Goal: Information Seeking & Learning: Learn about a topic

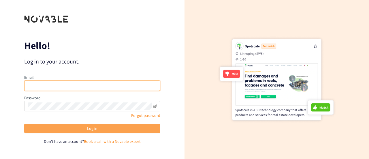
type input "[EMAIL_ADDRESS][DOMAIN_NAME]"
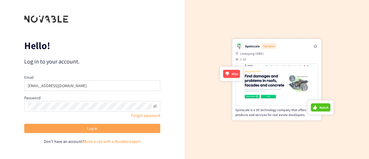
click at [114, 131] on button "Log in" at bounding box center [92, 128] width 136 height 9
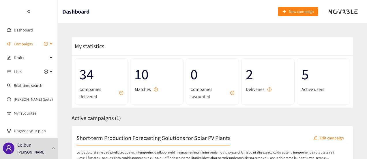
click at [49, 44] on div "Campaigns" at bounding box center [29, 44] width 58 height 12
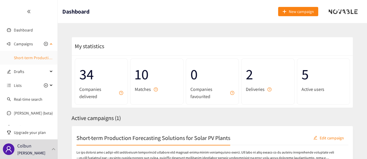
click at [39, 59] on link "Short-term Production Forecasting Solutions for Solar PV Plants" at bounding box center [69, 57] width 110 height 5
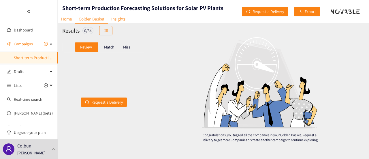
click at [104, 47] on p "Match" at bounding box center [109, 47] width 10 height 5
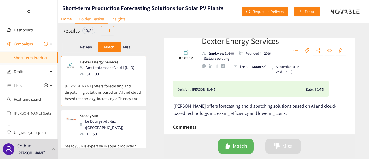
click at [125, 46] on p "Miss" at bounding box center [126, 47] width 7 height 5
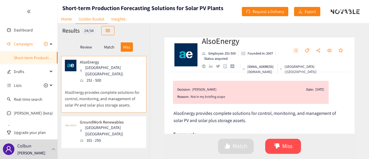
click at [112, 47] on p "Match" at bounding box center [109, 47] width 10 height 5
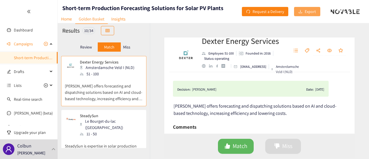
click at [303, 13] on button "Export" at bounding box center [307, 11] width 26 height 9
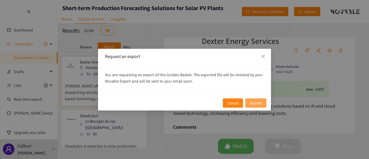
click at [255, 103] on span "Submit" at bounding box center [256, 103] width 12 height 6
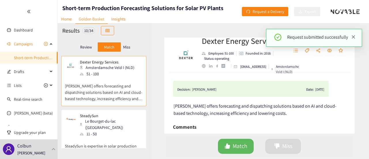
click at [354, 36] on icon "close" at bounding box center [353, 37] width 4 height 4
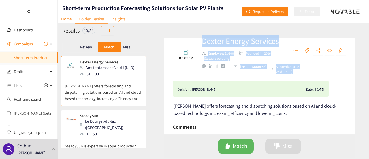
drag, startPoint x: 202, startPoint y: 42, endPoint x: 301, endPoint y: 74, distance: 104.7
click at [282, 74] on div "Dexter Energy Services Employee: 51-100 Founded in: 2016 Status: operating info…" at bounding box center [242, 54] width 81 height 39
copy div "Dexter Energy Services Employee: 51-100 Founded in: 2016 Status: operating info…"
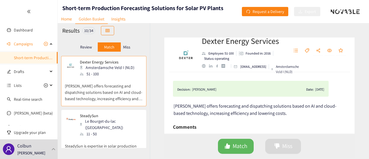
click at [110, 112] on div "SteadySun Le Bourget-du-lac (FRA) 11 - 50 SteadySun is expertise in solar produ…" at bounding box center [103, 135] width 85 height 50
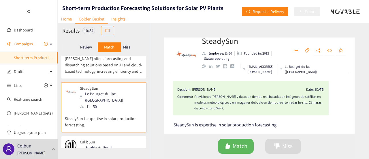
scroll to position [28, 0]
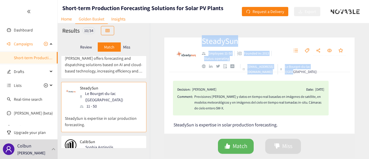
drag, startPoint x: 203, startPoint y: 41, endPoint x: 300, endPoint y: 73, distance: 102.1
click at [282, 73] on div "SteadySun Employee: 11-50 Founded in: 2013 Status: operating contact@steady-sun…" at bounding box center [242, 54] width 81 height 39
copy div "SteadySun Employee: 11-50 Founded in: 2013 Status: operating contact@steady-sun…"
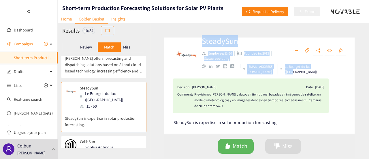
scroll to position [1, 0]
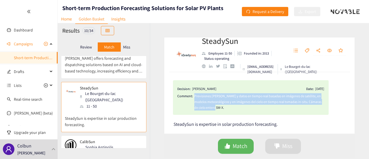
drag, startPoint x: 216, startPoint y: 111, endPoint x: 193, endPoint y: 95, distance: 26.9
click at [193, 95] on div "Decision: Valentina Riquelme Date: 31/07/25 Comment: Previsiones solares y dato…" at bounding box center [251, 97] width 156 height 35
copy div "Previsiones solares y datos en tiempo real basadas en imágenes de satélite, en …"
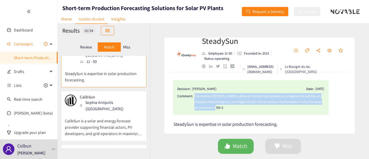
scroll to position [74, 0]
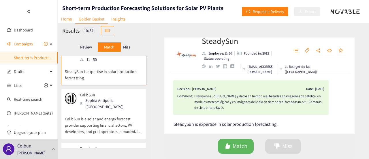
click at [95, 97] on div "Sophia Antipolis (FRA)" at bounding box center [111, 103] width 62 height 13
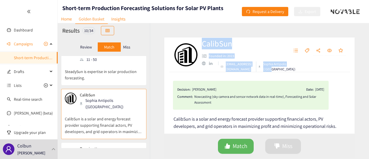
drag, startPoint x: 202, startPoint y: 42, endPoint x: 280, endPoint y: 72, distance: 83.5
click at [280, 72] on div "CalibSun Founded in: 2023 contact@calibsun.com Sophia Antipolis (FRA)" at bounding box center [242, 55] width 81 height 34
copy div "CalibSun Founded in: 2023 contact@calibsun.com Sophia Antipolis (FRA)"
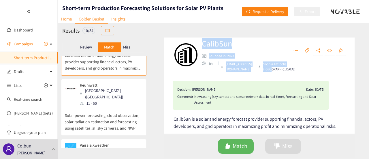
scroll to position [138, 0]
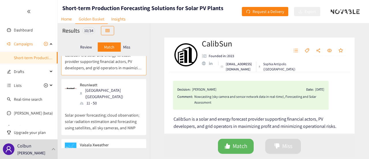
click at [108, 106] on p "Solar power forecasting; cloud observation; solar radiation estimation and fore…" at bounding box center [104, 118] width 78 height 25
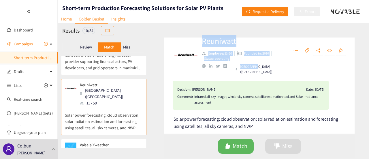
drag, startPoint x: 203, startPoint y: 42, endPoint x: 256, endPoint y: 70, distance: 59.6
click at [256, 70] on div "Reuniwatt Employee: 11-50 Founded in: 2010 Status: operating Paris (FRA)" at bounding box center [238, 54] width 73 height 39
copy div "Reuniwatt Employee: 11-50 Founded in: 2010 Status: operating Paris (FRA"
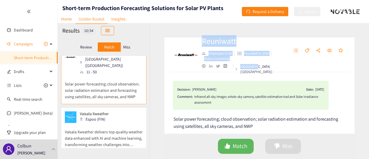
scroll to position [174, 0]
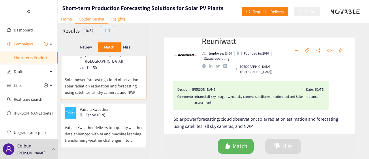
click at [113, 107] on div "Vaisala Xweather Espoo (FIN)" at bounding box center [104, 113] width 78 height 12
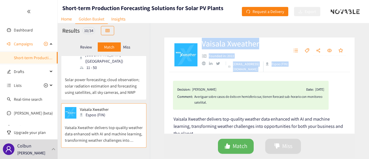
drag, startPoint x: 202, startPoint y: 46, endPoint x: 298, endPoint y: 70, distance: 99.3
click at [298, 70] on div "Vaisala Xweather Founded in: 2022 support@xweather.com Espoo (FIN)" at bounding box center [259, 54] width 190 height 35
copy div "Vaisala Xweather Founded in: 2022 support@xweather.com Espoo (FIN)"
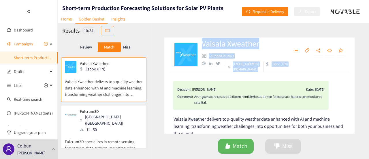
scroll to position [220, 0]
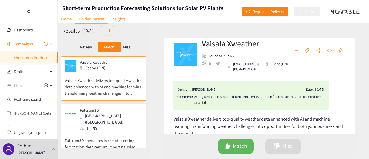
click at [110, 108] on div "Fulcrum3D Sydney (AUS) 11 - 50" at bounding box center [104, 120] width 78 height 24
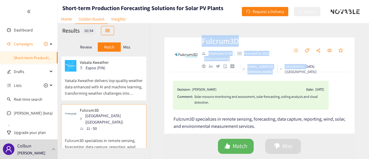
drag, startPoint x: 202, startPoint y: 40, endPoint x: 305, endPoint y: 74, distance: 108.3
click at [282, 74] on div "Fulcrum3D Employee: 11-50 Founded in: 2011 Status: operating info@fulcrum3d.com…" at bounding box center [242, 54] width 81 height 39
copy div "Fulcrum3D Employee: 11-50 Founded in: 2011 Status: operating info@fulcrum3d.com…"
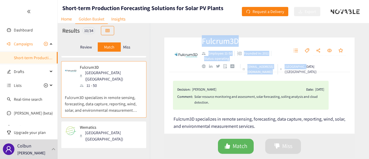
scroll to position [304, 0]
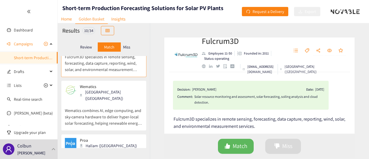
click at [115, 101] on p "Wematics combines AI, edge computing, and sky‑camera hardware to deliver hyper‑…" at bounding box center [104, 113] width 78 height 25
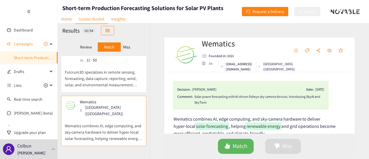
scroll to position [291, 0]
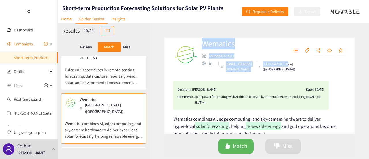
drag, startPoint x: 202, startPoint y: 40, endPoint x: 277, endPoint y: 69, distance: 80.1
click at [277, 69] on div "Wematics Founded in: 2021 info@wematics.com Salzburg (AUT)" at bounding box center [242, 55] width 81 height 34
copy div "Wematics Founded in: 2021 info@wematics.com Salzburg (AUT)"
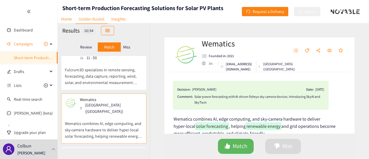
click at [109, 151] on div "Proa Hallam (AUS) 11 - 50" at bounding box center [104, 159] width 78 height 17
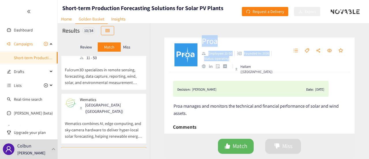
drag, startPoint x: 203, startPoint y: 45, endPoint x: 260, endPoint y: 70, distance: 62.2
click at [260, 70] on div "Proa Employee: 11-50 Founded in: 2016 Status: operating Hallam (AUS)" at bounding box center [238, 54] width 73 height 39
click at [263, 70] on ul "Hallam (AUS)" at bounding box center [238, 69] width 73 height 10
drag, startPoint x: 202, startPoint y: 44, endPoint x: 259, endPoint y: 70, distance: 63.3
click at [259, 70] on div "Proa Employee: 11-50 Founded in: 2016 Status: operating Hallam (AUS)" at bounding box center [238, 54] width 73 height 39
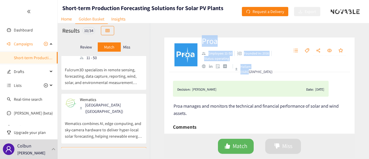
copy div "Proa Employee: 11-50 Founded in: 2016 Status: operating Hallam (AUS)"
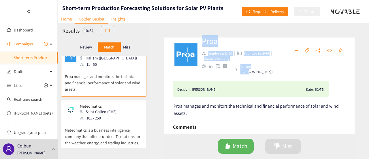
scroll to position [391, 0]
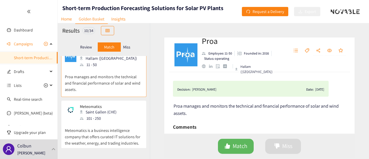
click at [99, 121] on p "Meteomatics is a business intelligence company that offers curated IT solutions…" at bounding box center [104, 133] width 78 height 25
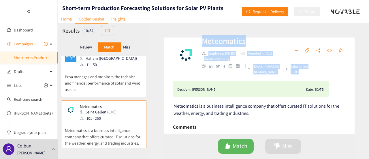
drag, startPoint x: 203, startPoint y: 40, endPoint x: 313, endPoint y: 72, distance: 114.8
click at [282, 72] on div "Meteomatics Employee: 101-250 Founded in: 2012 Status: operating info@meteomati…" at bounding box center [242, 54] width 81 height 39
copy div "Meteomatics Employee: 101-250 Founded in: 2012 Status: operating info@meteomati…"
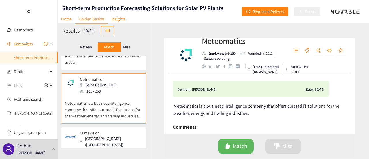
click at [111, 135] on div "Louisville (USA)" at bounding box center [111, 141] width 62 height 13
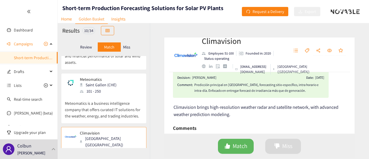
scroll to position [0, 0]
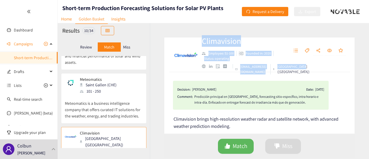
drag, startPoint x: 203, startPoint y: 40, endPoint x: 300, endPoint y: 73, distance: 102.2
click at [282, 73] on div "Climavision Employee: 51-100 Founded in: 2020 Status: operating info@climavisio…" at bounding box center [242, 54] width 81 height 39
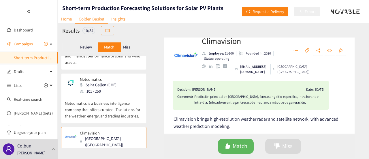
click at [129, 45] on p "Miss" at bounding box center [126, 47] width 7 height 5
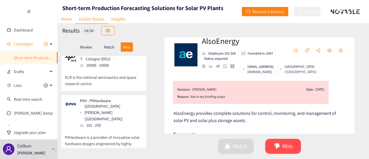
scroll to position [516, 0]
click at [116, 128] on p "PVHardware is a provider of innovative solar hardware designs engineered by hig…" at bounding box center [104, 140] width 78 height 25
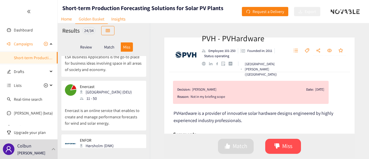
scroll to position [1044, 0]
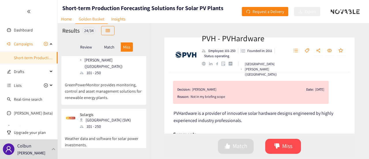
click at [106, 45] on p "Match" at bounding box center [109, 47] width 10 height 5
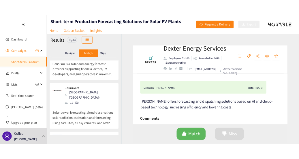
scroll to position [0, 0]
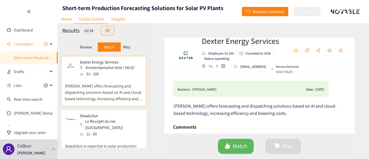
click at [98, 75] on div "51 - 100" at bounding box center [109, 74] width 58 height 6
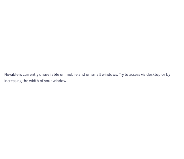
click at [0, 48] on div "Novable is currently unavailable on mobile and on small windows. Try to access …" at bounding box center [92, 79] width 184 height 159
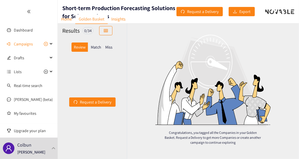
click at [97, 44] on div "Match" at bounding box center [96, 46] width 16 height 9
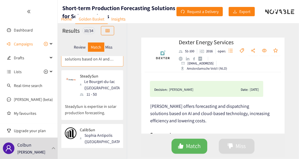
scroll to position [48, 0]
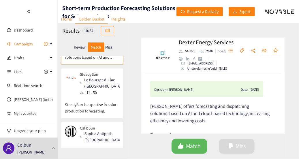
click at [87, 86] on div "Le Bourget-du-lac (FRA)" at bounding box center [101, 82] width 43 height 13
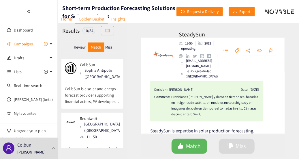
scroll to position [112, 0]
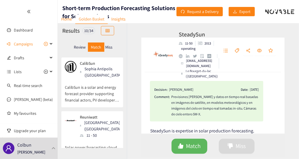
click at [99, 78] on div "Sophia Antipolis (FRA)" at bounding box center [101, 71] width 43 height 13
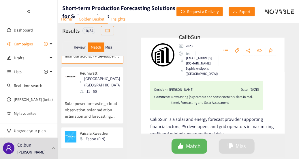
scroll to position [159, 0]
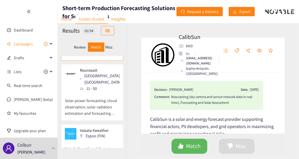
click at [93, 80] on div "Paris (FRA)" at bounding box center [101, 78] width 43 height 13
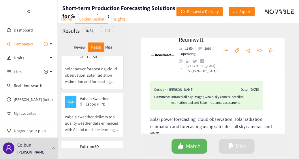
scroll to position [193, 0]
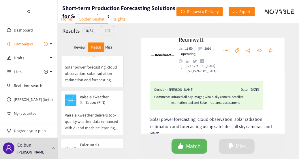
click at [85, 106] on p "Vaisala Xweather delivers top-quality weather data enhanced with AI and machine…" at bounding box center [92, 118] width 55 height 25
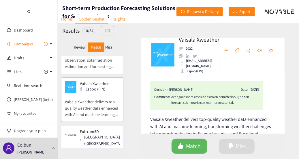
scroll to position [243, 0]
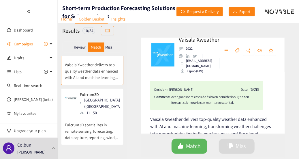
click at [86, 109] on div "11 - 50" at bounding box center [101, 112] width 43 height 6
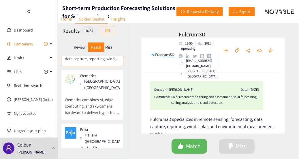
scroll to position [322, 0]
click at [88, 90] on p "Wematics combines AI, edge computing, and sky‑camera hardware to deliver hyper‑…" at bounding box center [92, 102] width 55 height 25
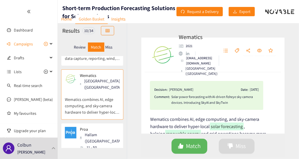
scroll to position [371, 0]
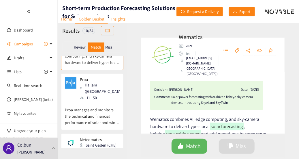
click at [99, 101] on p "Proa manages and monitors the technical and financial performance of solar and …" at bounding box center [92, 113] width 55 height 25
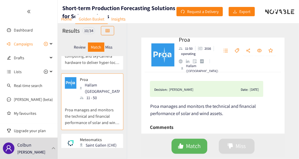
scroll to position [442, 0]
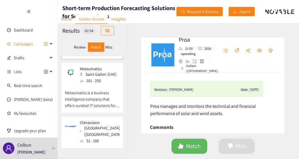
click at [89, 84] on p "Meteomatics is a business intelligence company that offers curated IT solutions…" at bounding box center [92, 96] width 55 height 25
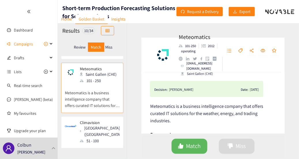
click at [85, 144] on p "Climavision brings high-resolution weather radar and satellite network, with ad…" at bounding box center [92, 156] width 55 height 25
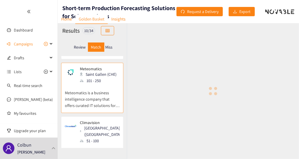
click at [108, 137] on div "51 - 100" at bounding box center [101, 140] width 43 height 6
